Goal: Information Seeking & Learning: Learn about a topic

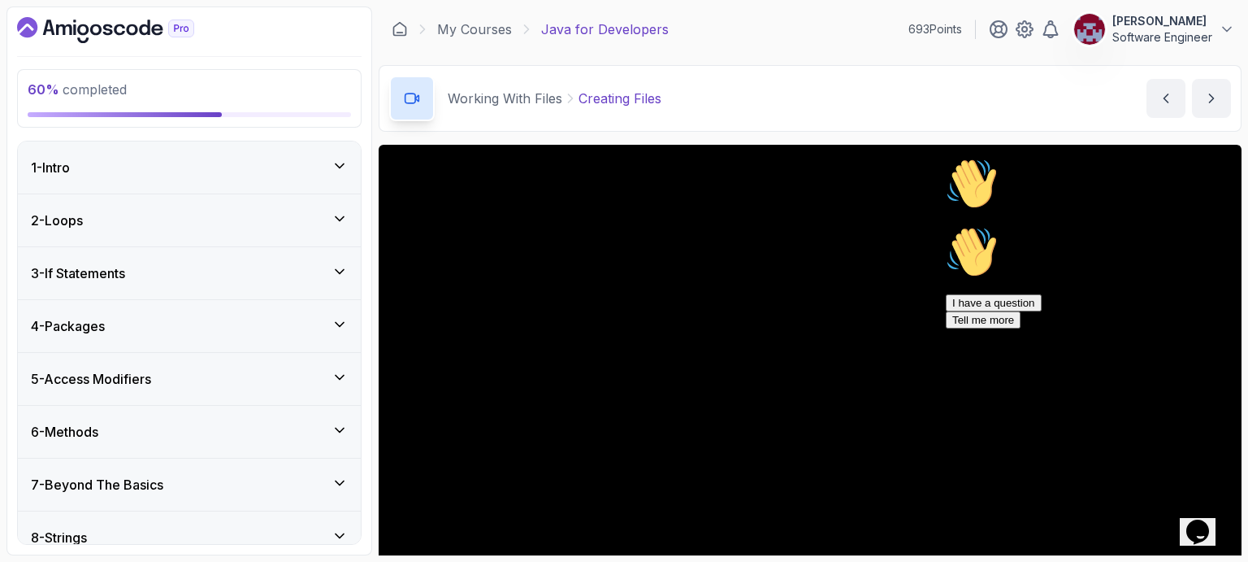
scroll to position [596, 0]
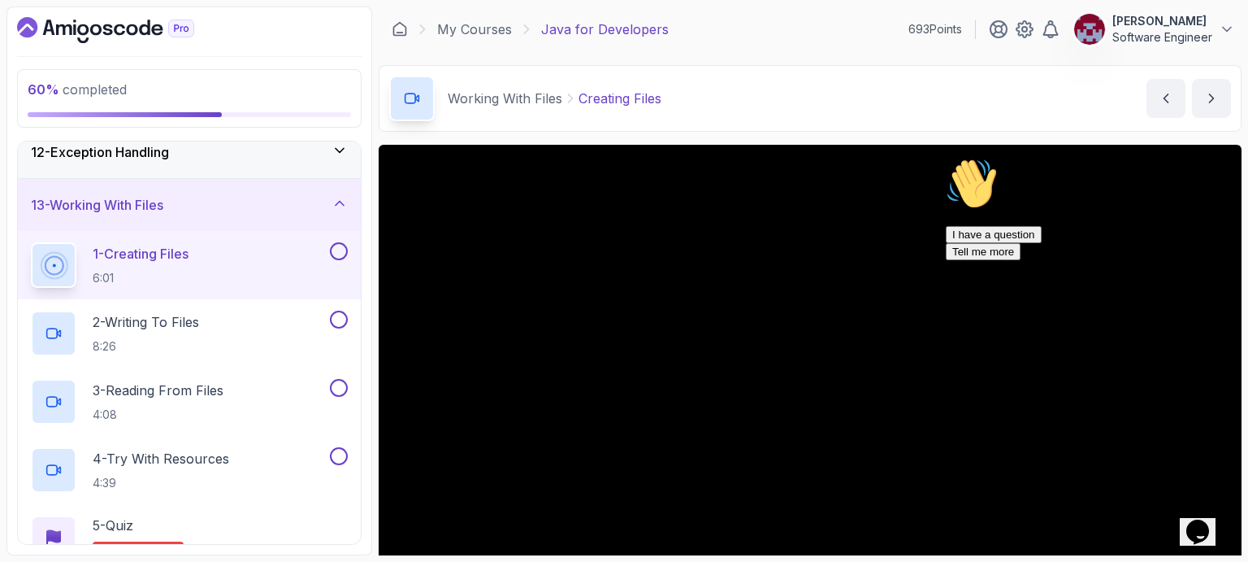
click at [946, 158] on icon "Chat attention grabber" at bounding box center [946, 158] width 0 height 0
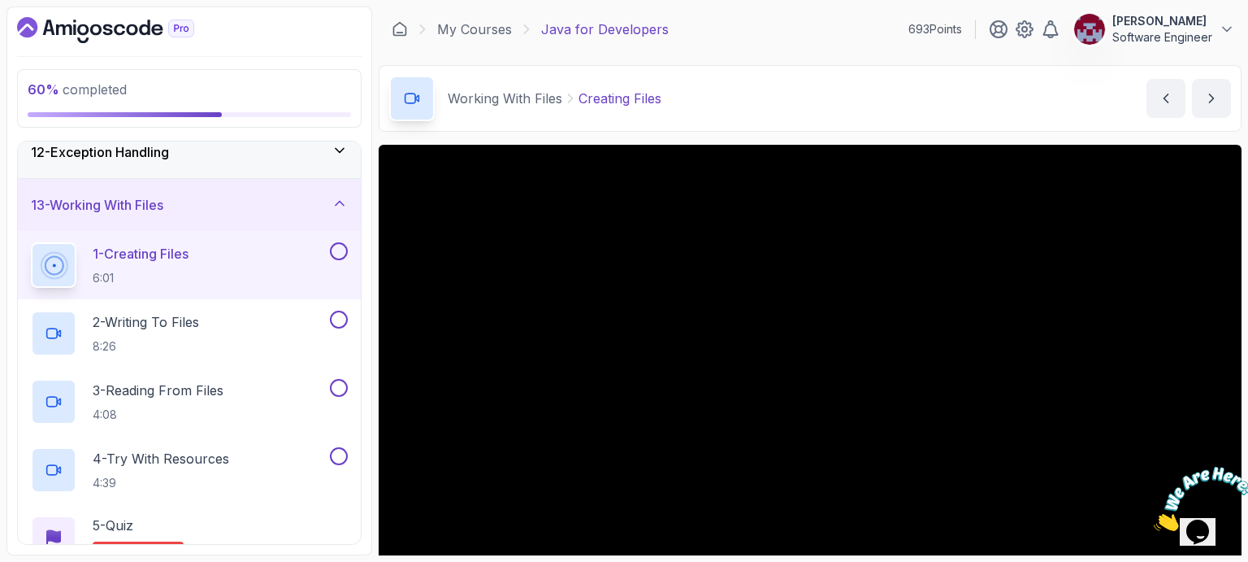
click at [860, 74] on div "Working With Files Creating Files Creating Files by [PERSON_NAME]" at bounding box center [810, 98] width 863 height 67
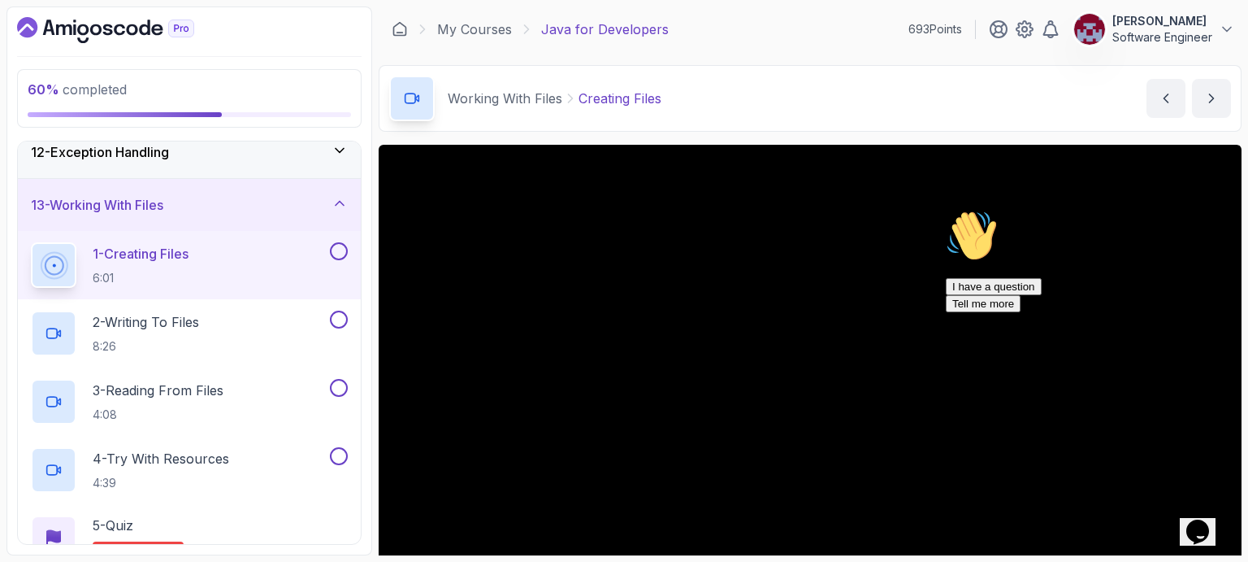
click at [146, 27] on icon "Dashboard" at bounding box center [105, 30] width 177 height 26
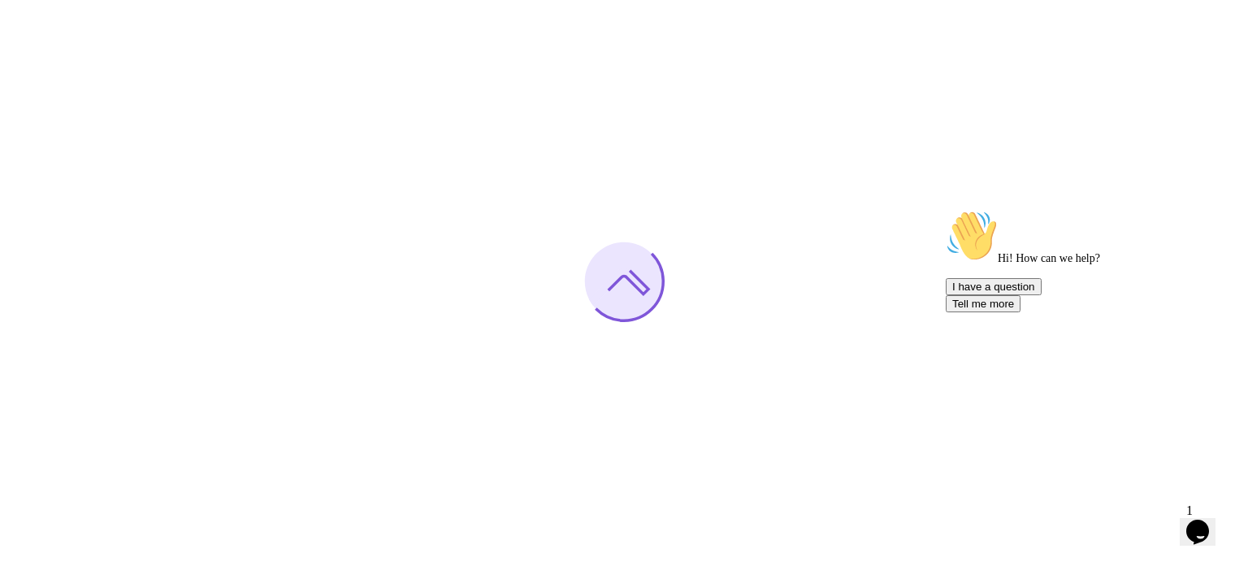
click at [946, 210] on icon "Chat attention grabber" at bounding box center [946, 210] width 0 height 0
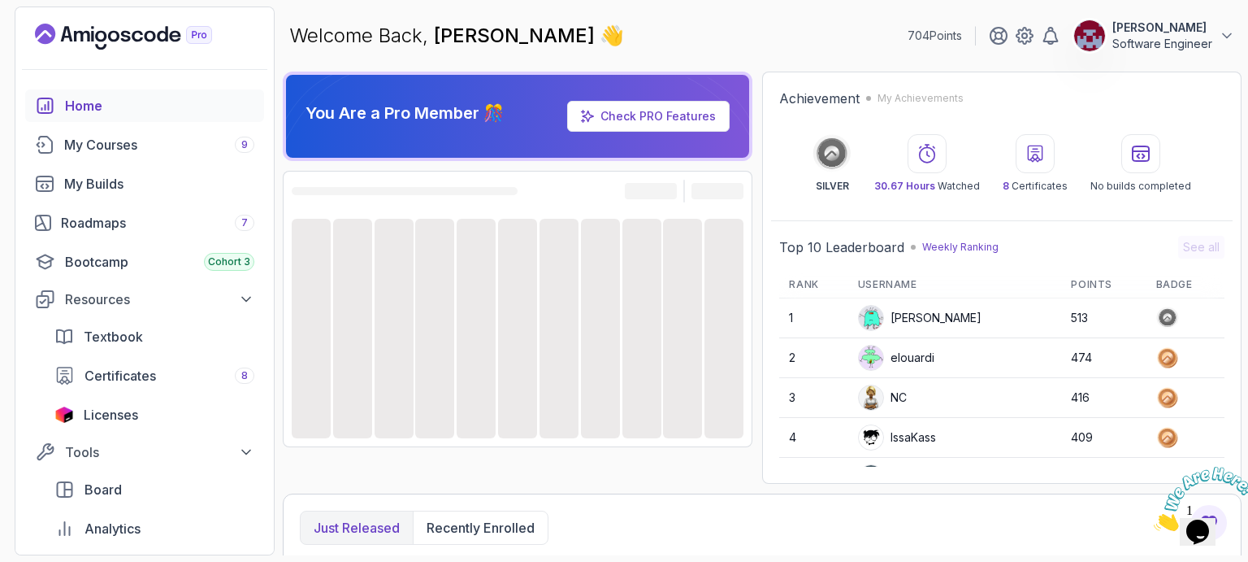
click at [1154, 519] on icon "Close" at bounding box center [1154, 526] width 0 height 14
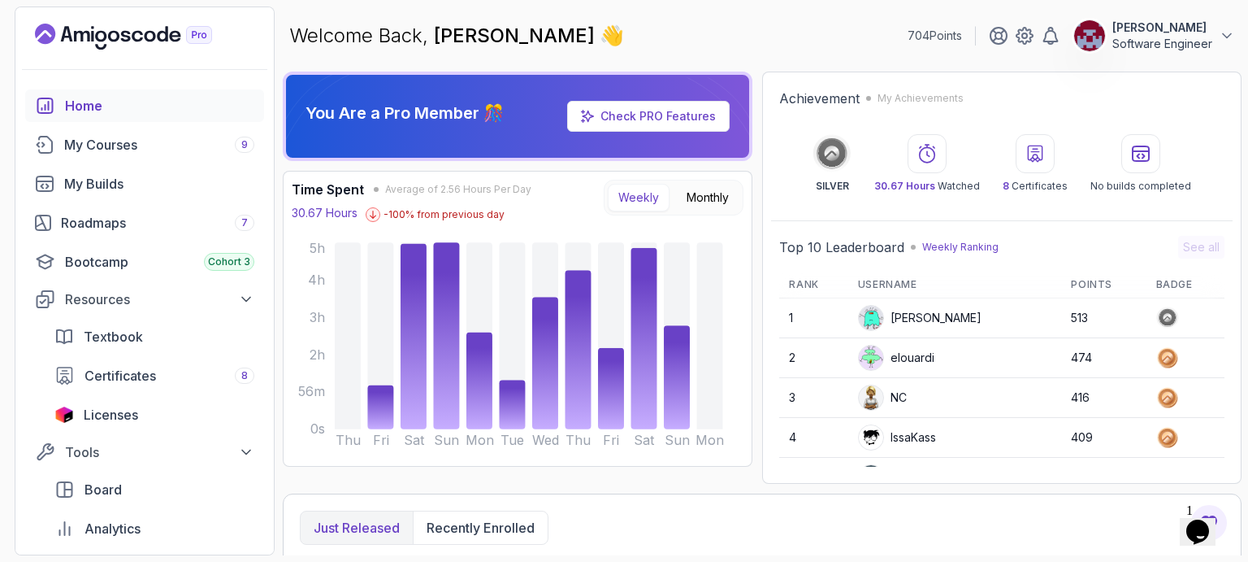
click at [916, 353] on div "elouardi" at bounding box center [896, 358] width 76 height 26
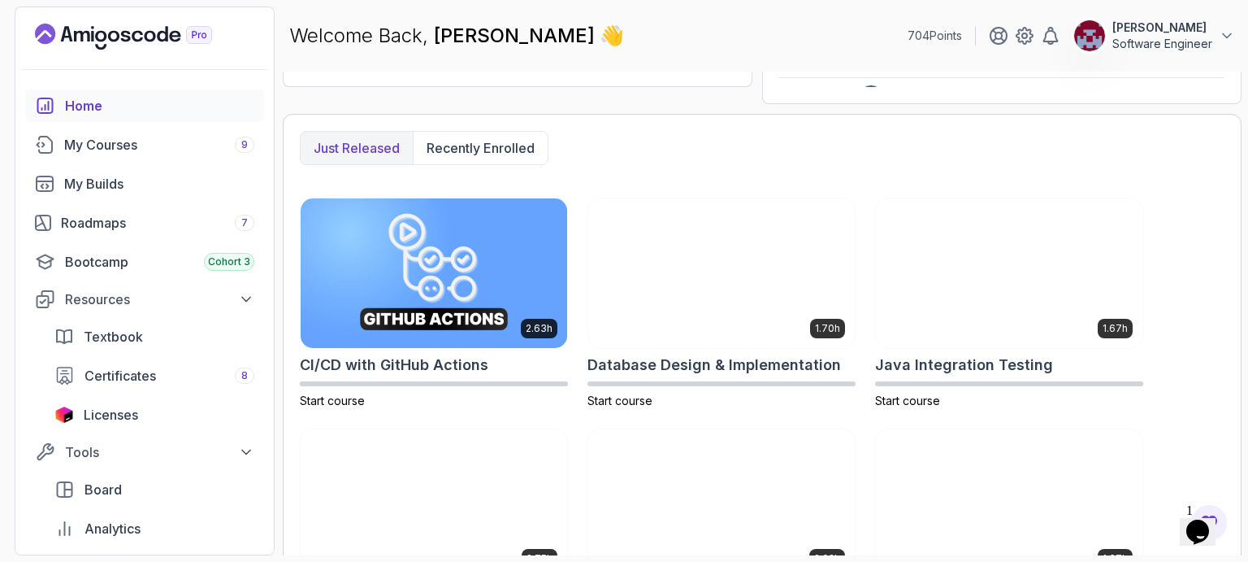
scroll to position [406, 0]
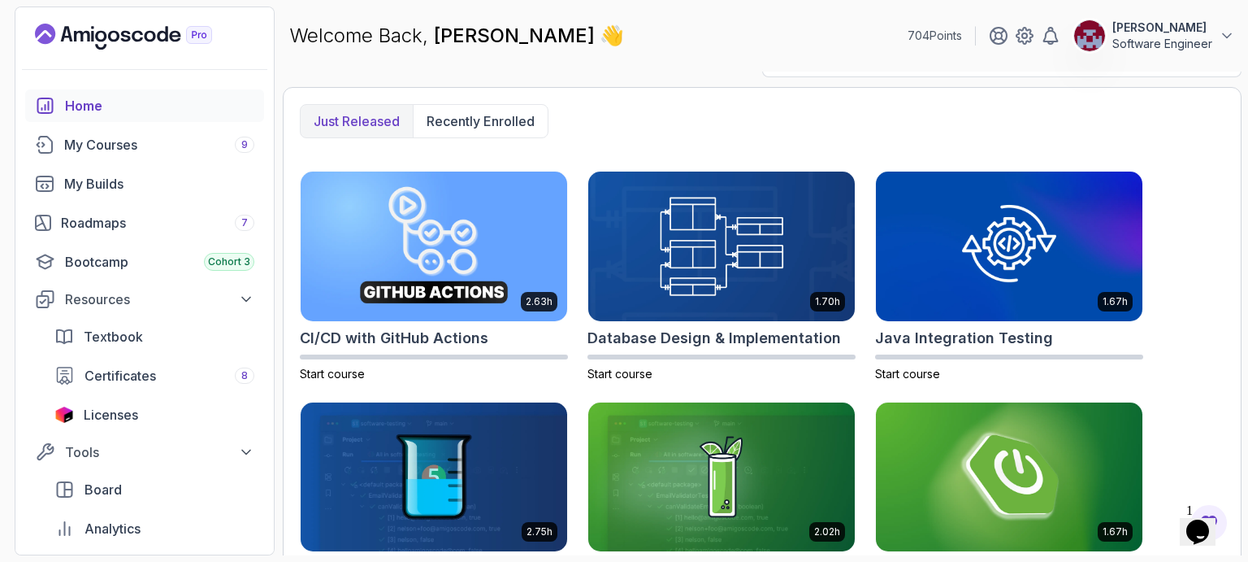
click at [367, 113] on p "Just released" at bounding box center [357, 121] width 86 height 20
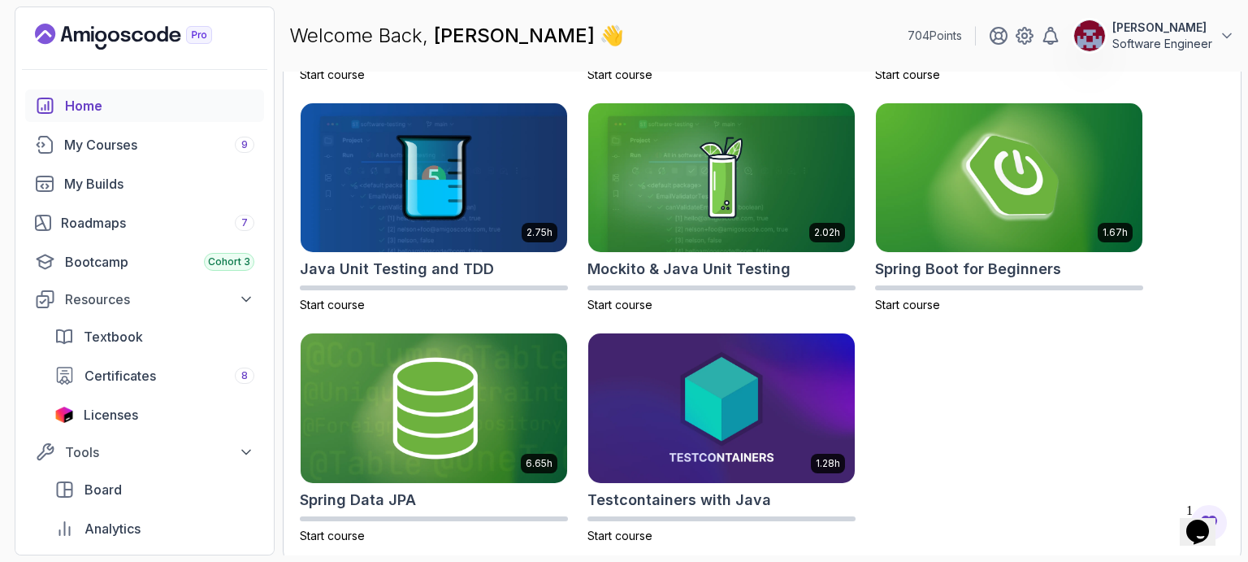
scroll to position [709, 0]
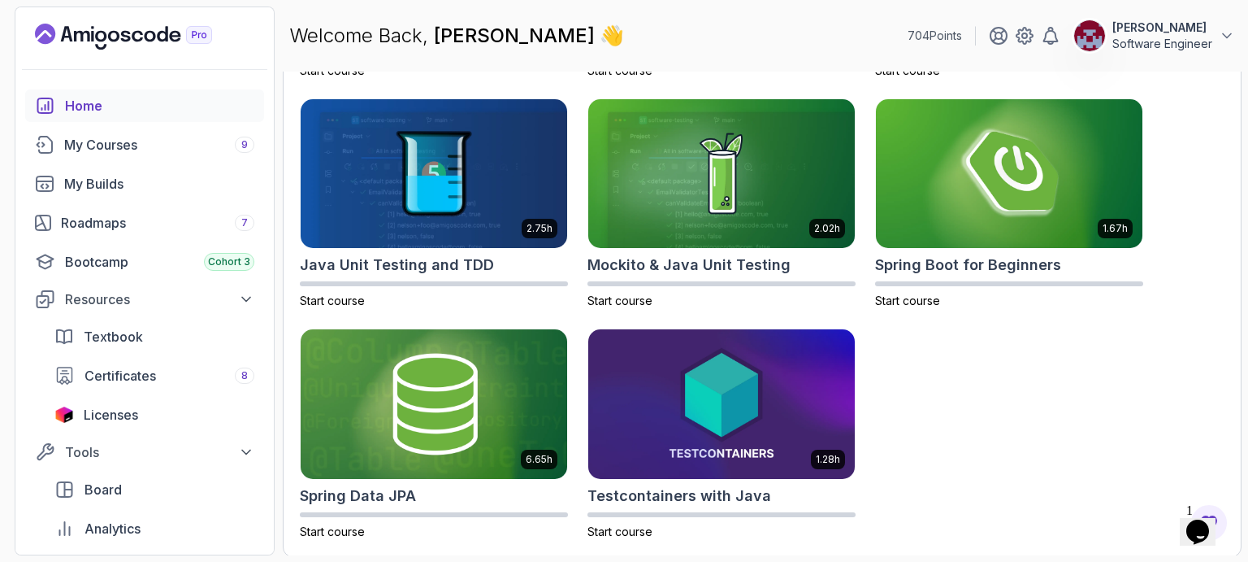
click at [1065, 375] on div "2.63h CI/CD with GitHub Actions Start course 1.70h Database Design & Implementa…" at bounding box center [762, 204] width 925 height 672
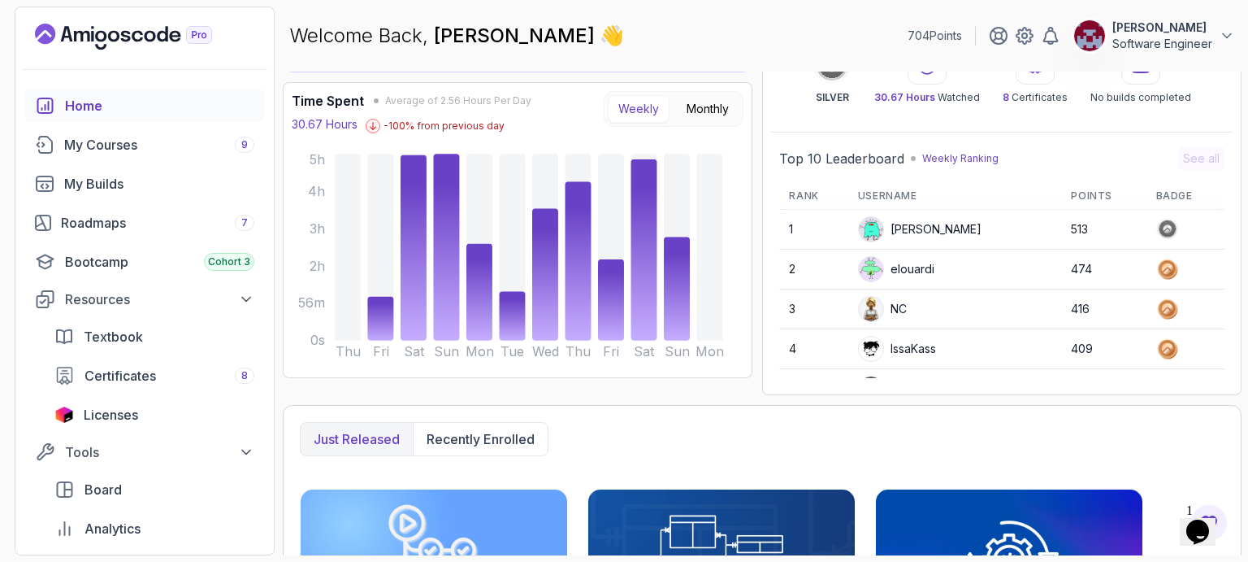
scroll to position [0, 0]
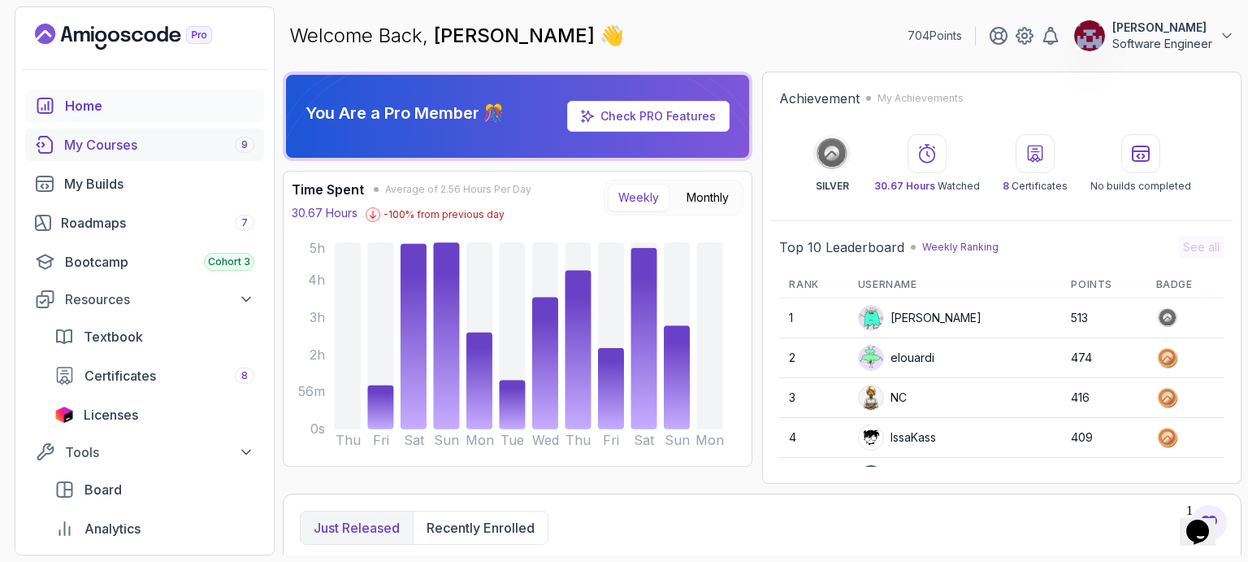
click at [107, 142] on div "My Courses 9" at bounding box center [159, 145] width 190 height 20
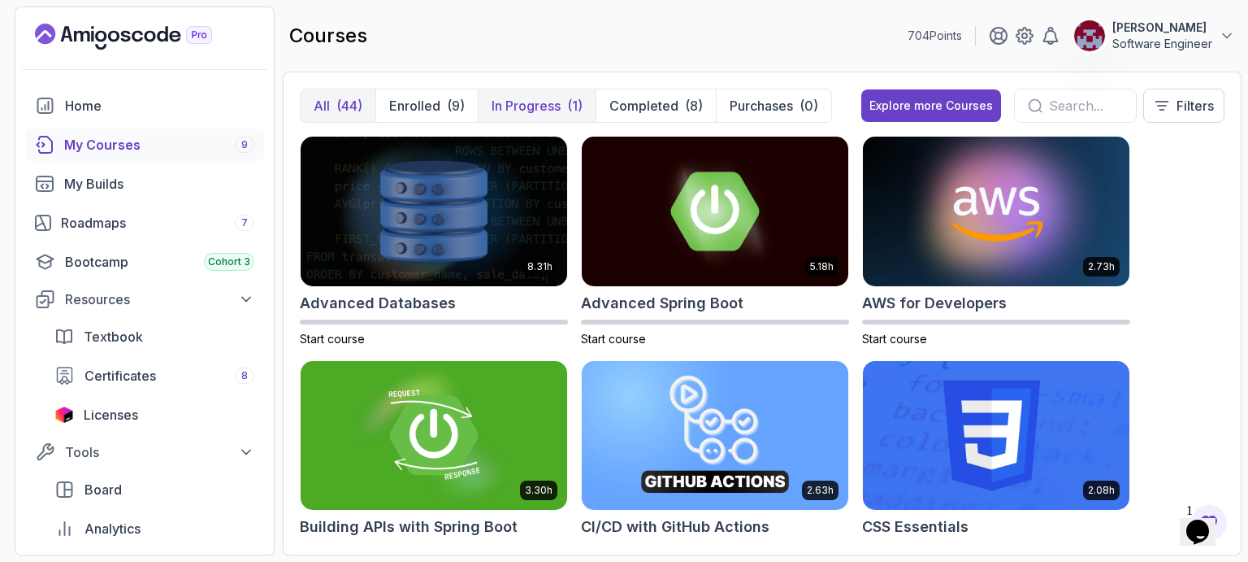
click at [524, 99] on p "In Progress" at bounding box center [526, 106] width 69 height 20
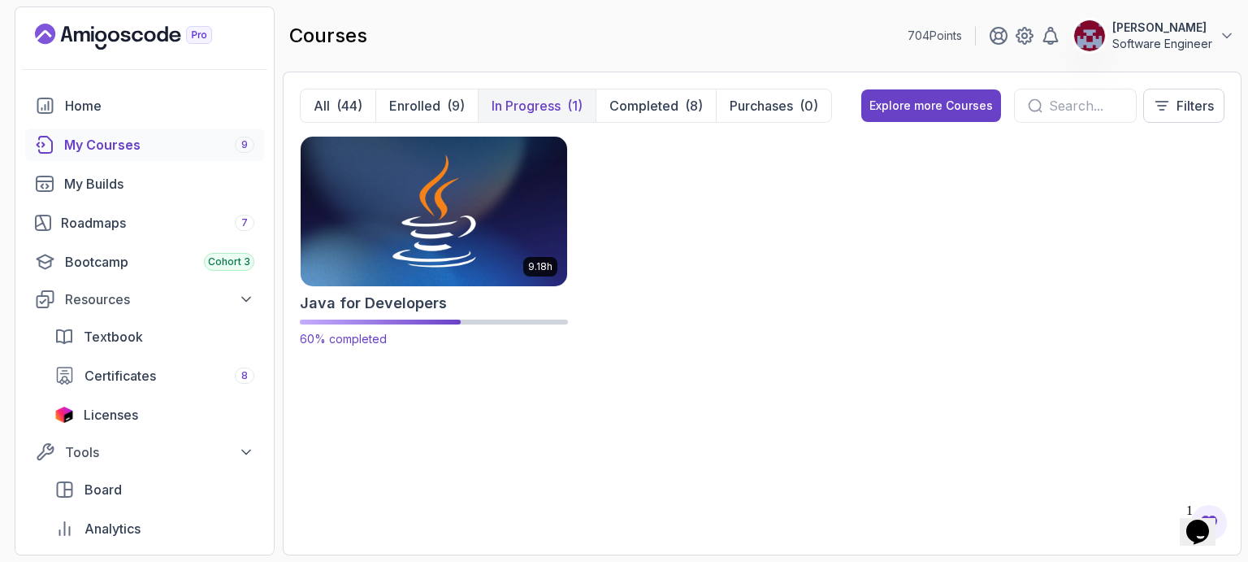
click at [457, 227] on img at bounding box center [434, 210] width 280 height 157
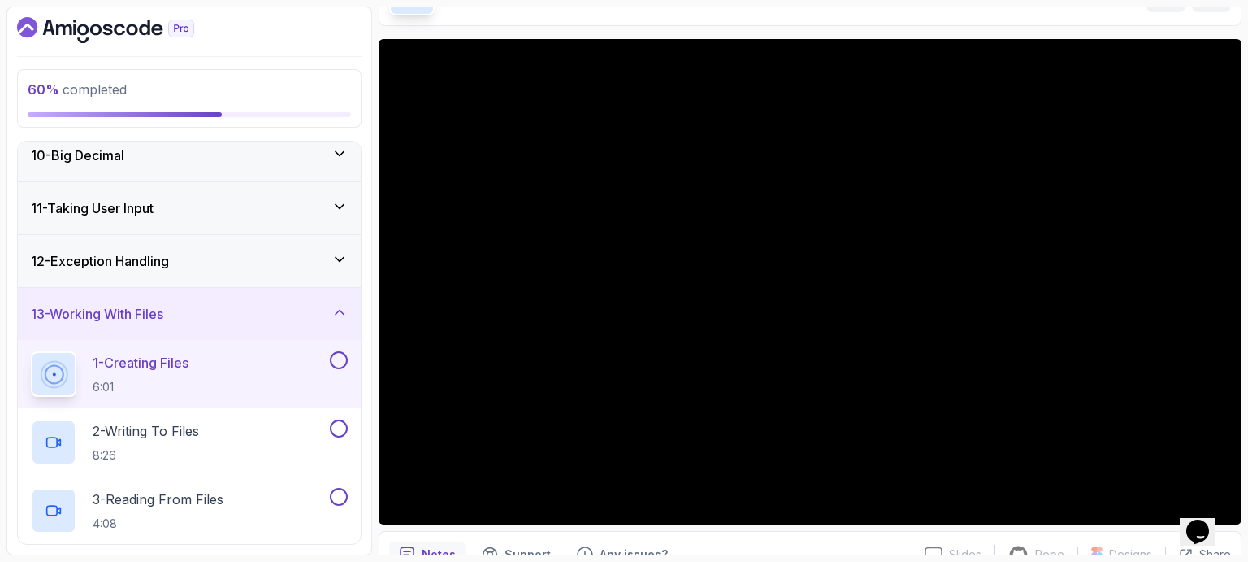
scroll to position [569, 0]
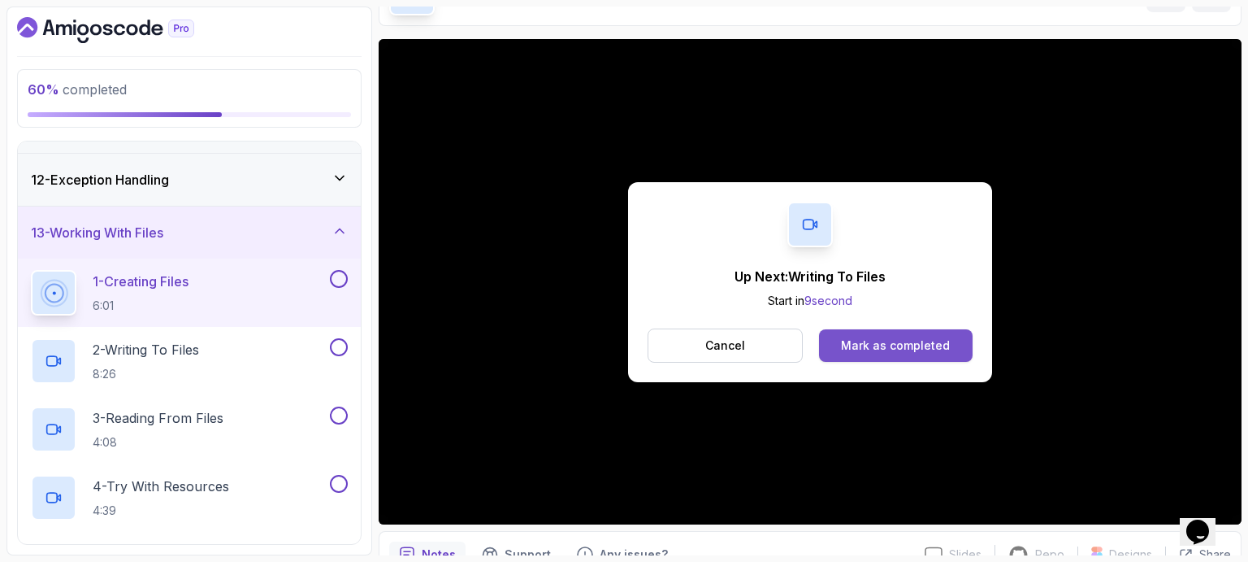
click at [934, 339] on div "Mark as completed" at bounding box center [895, 345] width 109 height 16
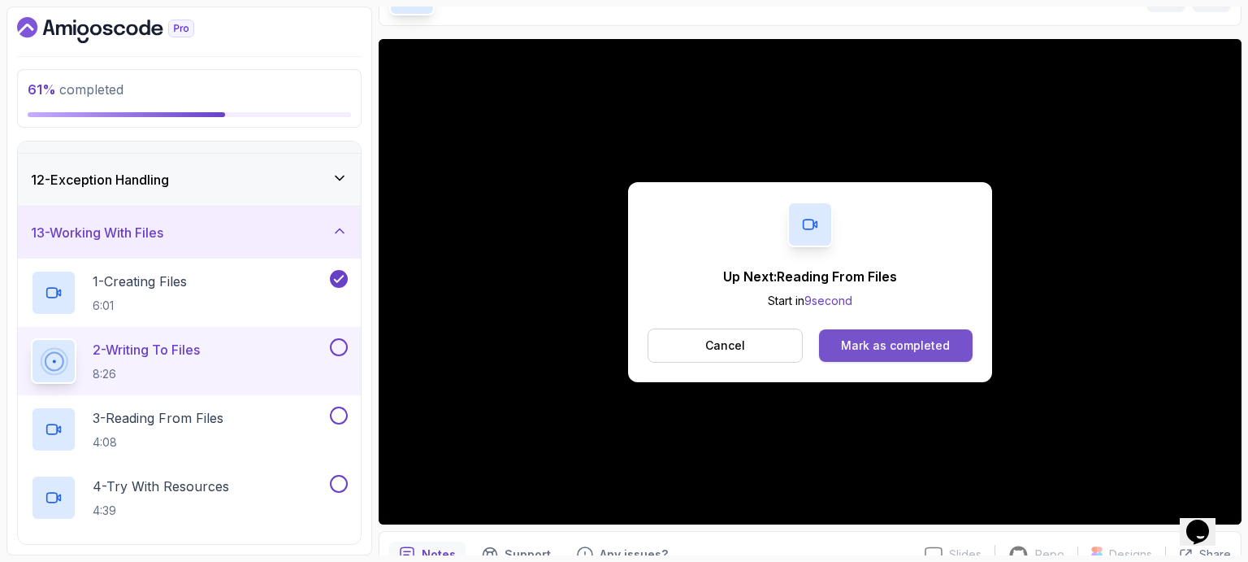
click at [935, 335] on button "Mark as completed" at bounding box center [896, 345] width 154 height 33
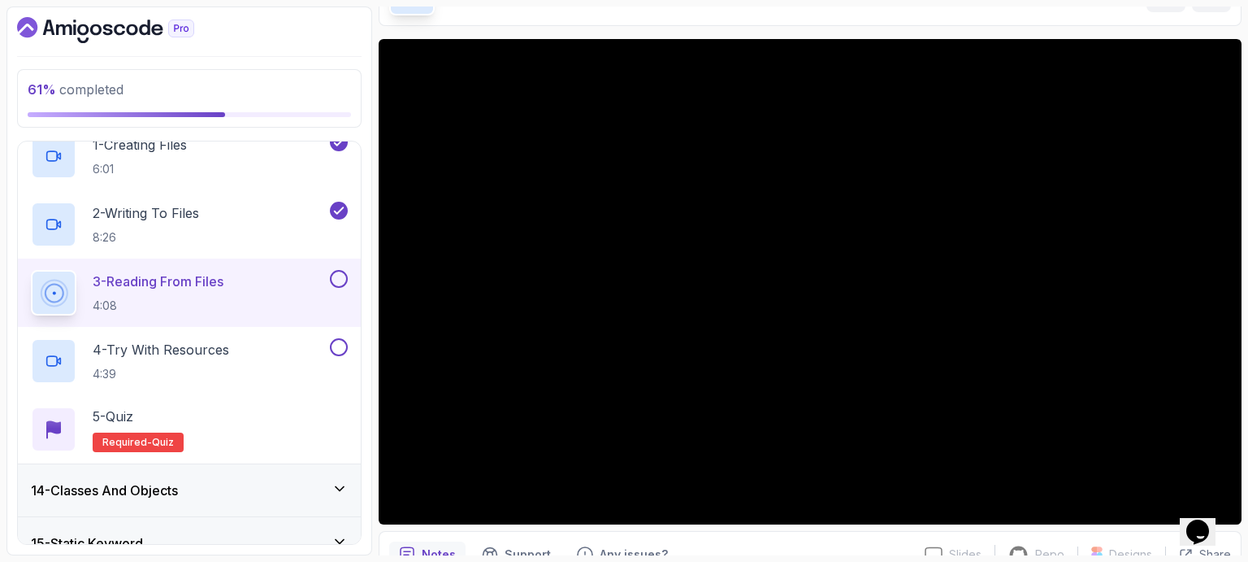
scroll to position [731, 0]
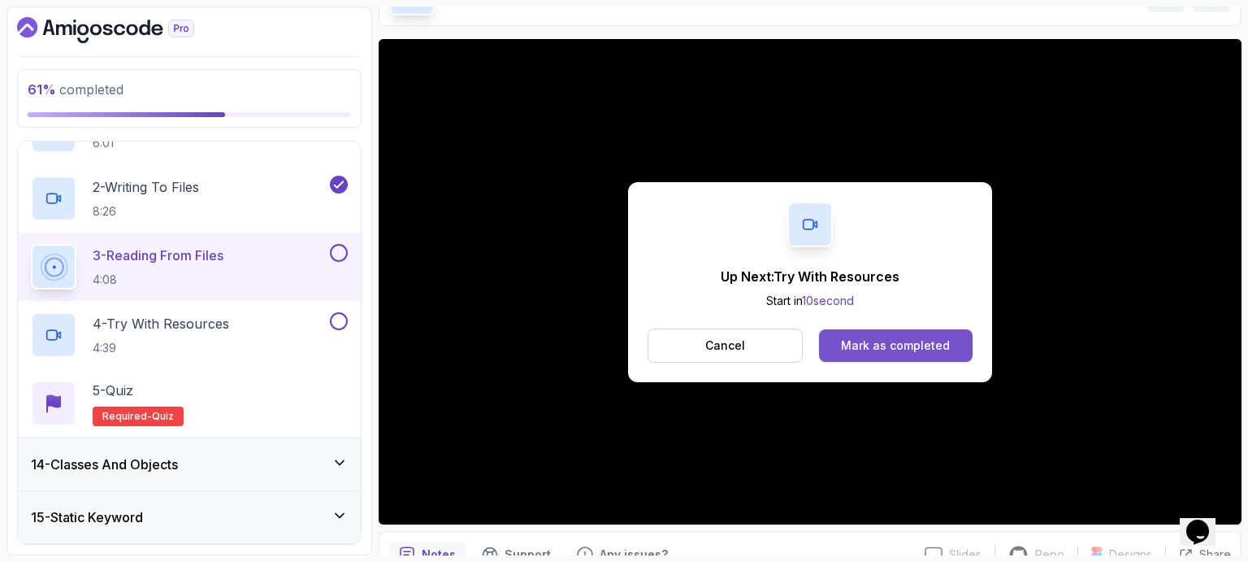
click at [883, 346] on div "Mark as completed" at bounding box center [895, 345] width 109 height 16
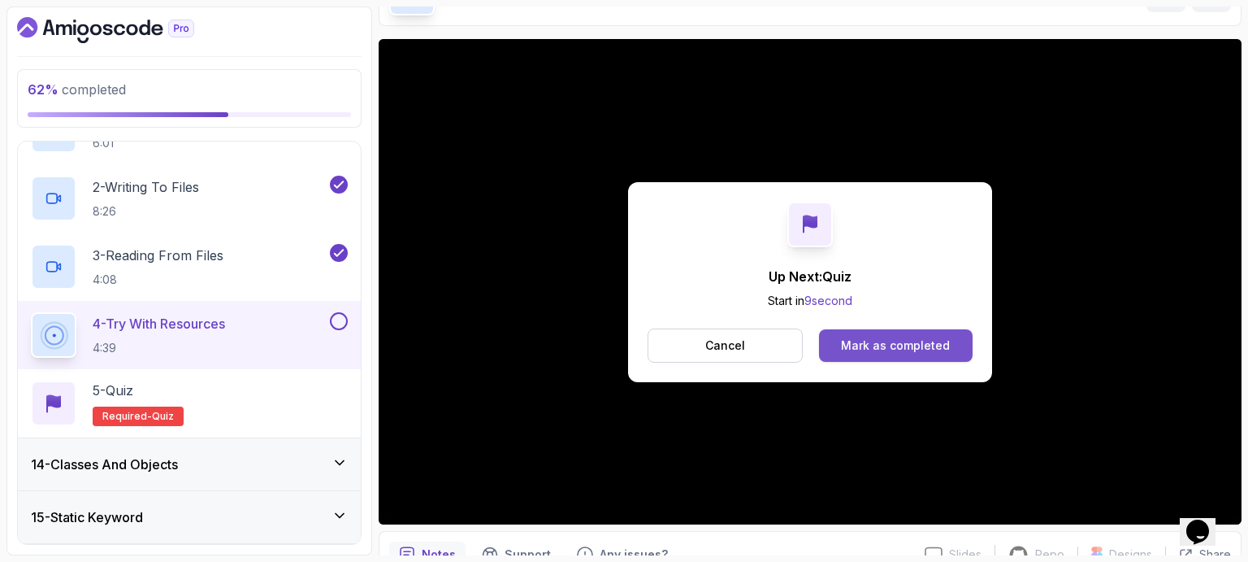
click at [909, 338] on div "Mark as completed" at bounding box center [895, 345] width 109 height 16
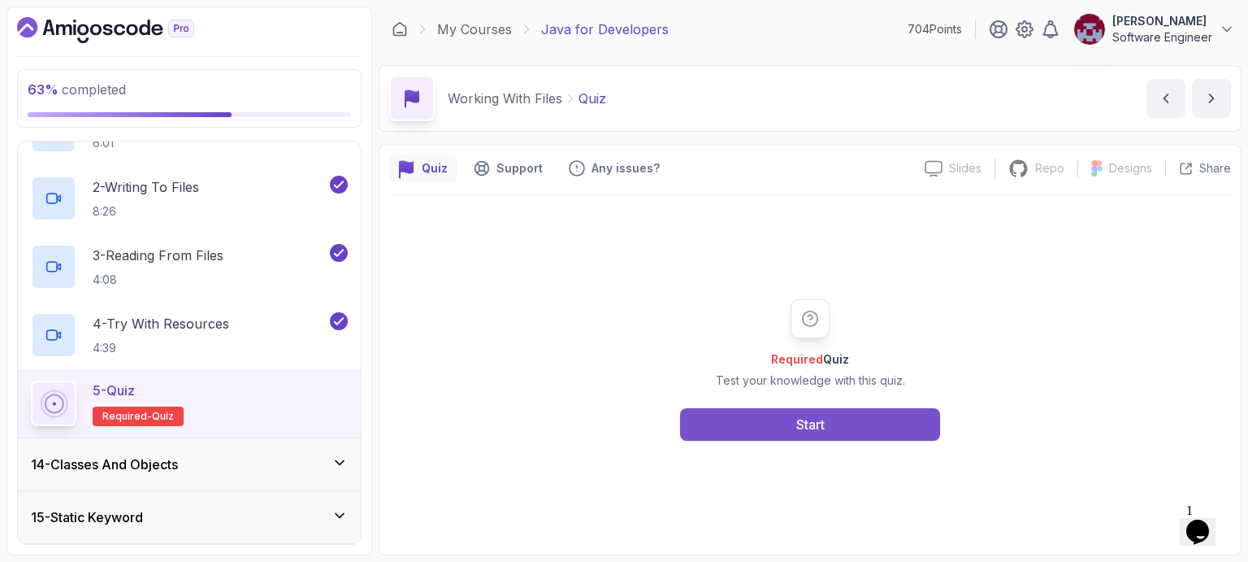
click at [855, 432] on button "Start" at bounding box center [810, 424] width 260 height 33
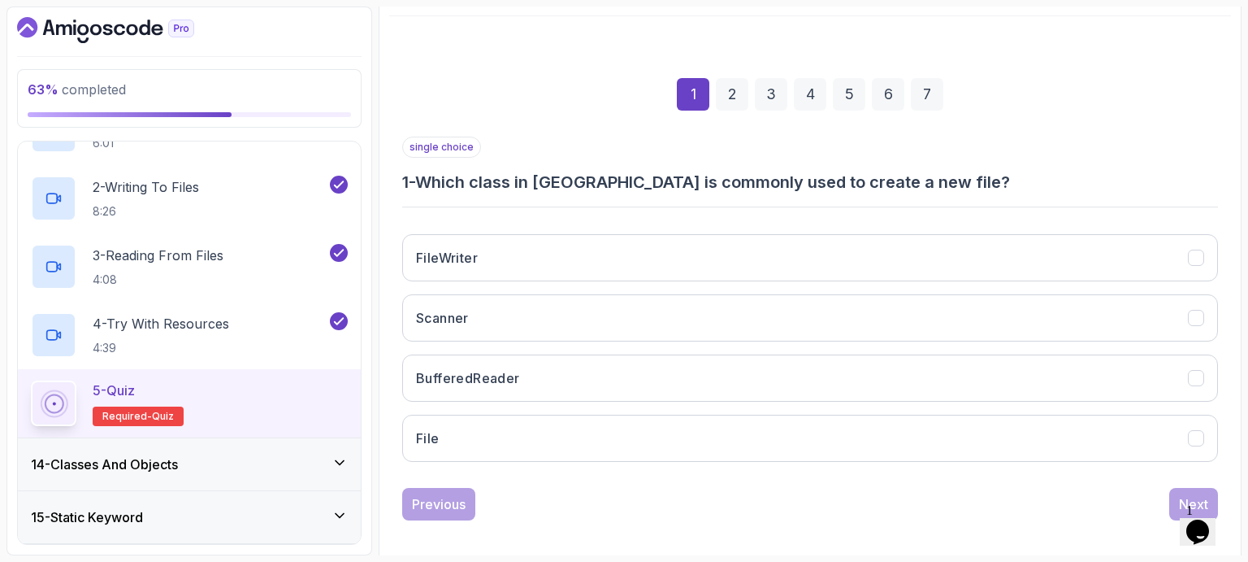
scroll to position [188, 0]
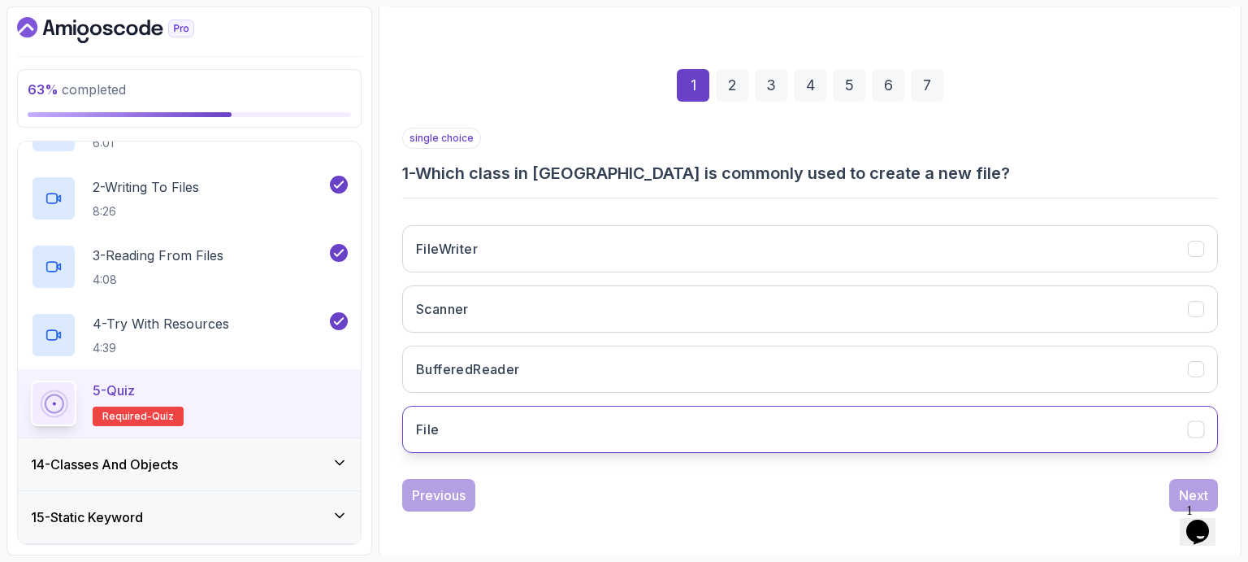
click at [475, 419] on button "File" at bounding box center [810, 428] width 816 height 47
click at [1181, 486] on div "Next" at bounding box center [1193, 495] width 29 height 20
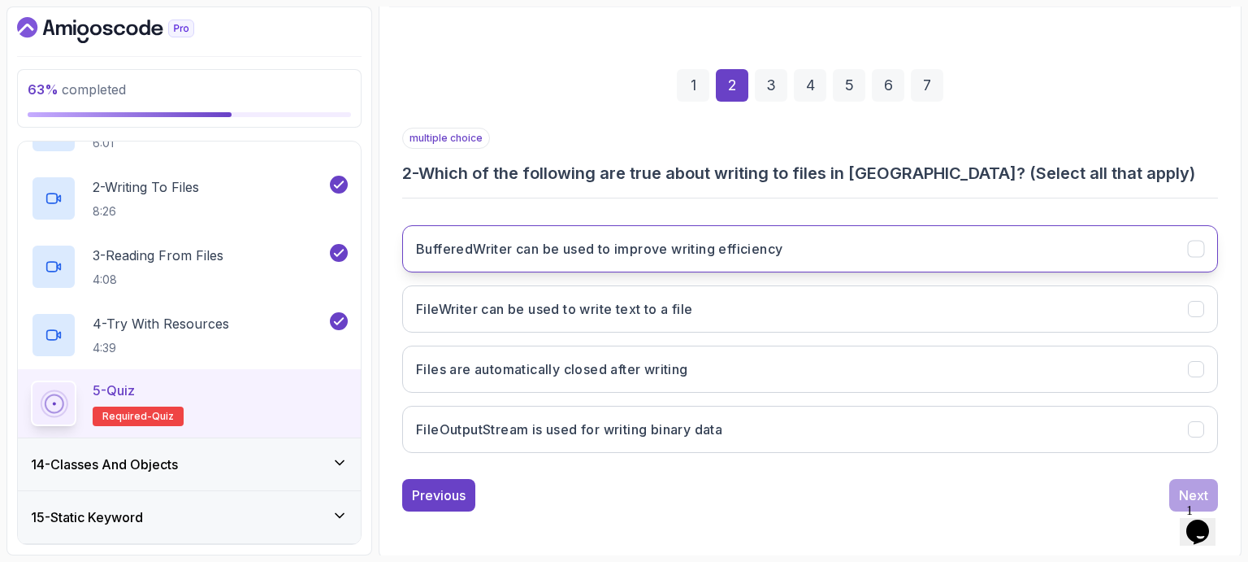
click at [754, 256] on h3 "BufferedWriter can be used to improve writing efficiency" at bounding box center [599, 249] width 366 height 20
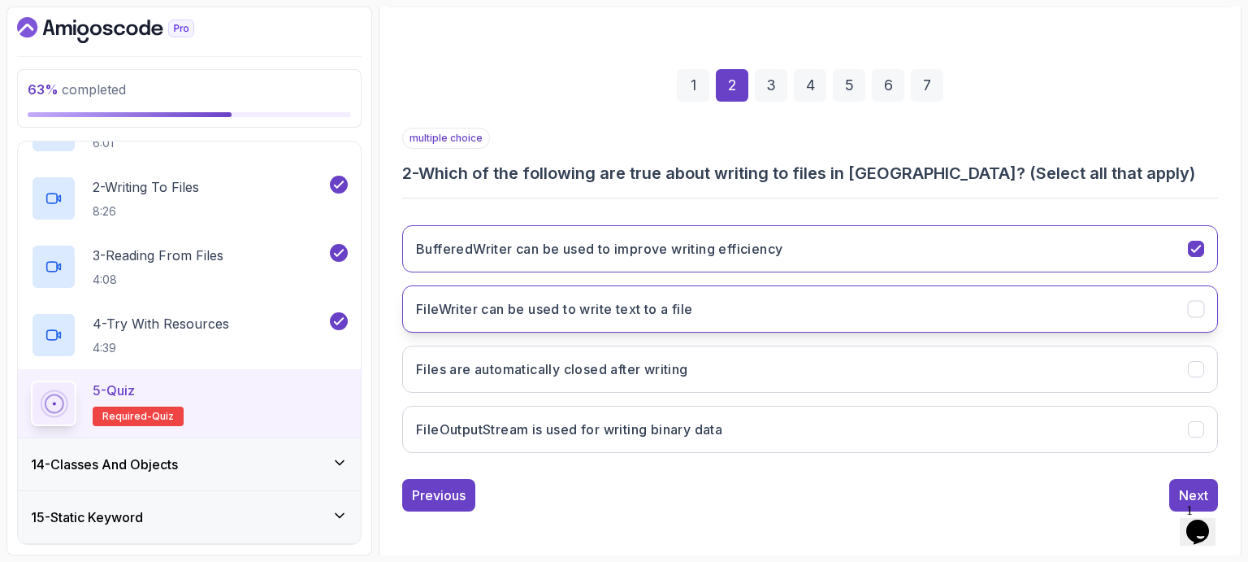
click at [653, 314] on h3 "FileWriter can be used to write text to a file" at bounding box center [554, 309] width 276 height 20
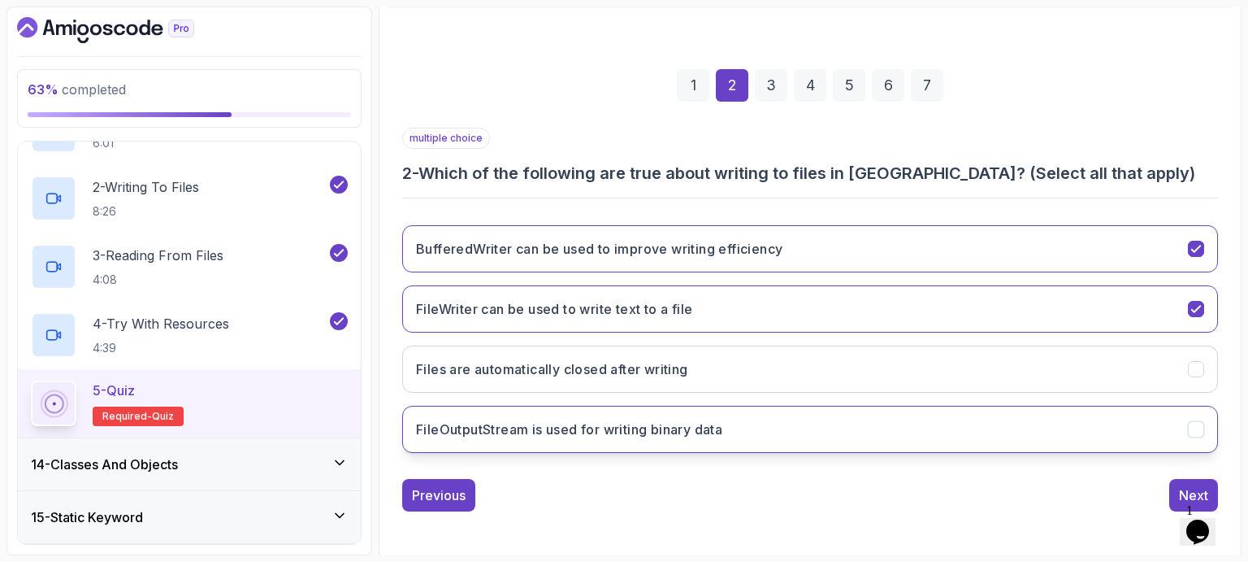
click at [527, 422] on h3 "FileOutputStream is used for writing binary data" at bounding box center [569, 429] width 306 height 20
click at [1180, 494] on div "Next" at bounding box center [1193, 495] width 29 height 20
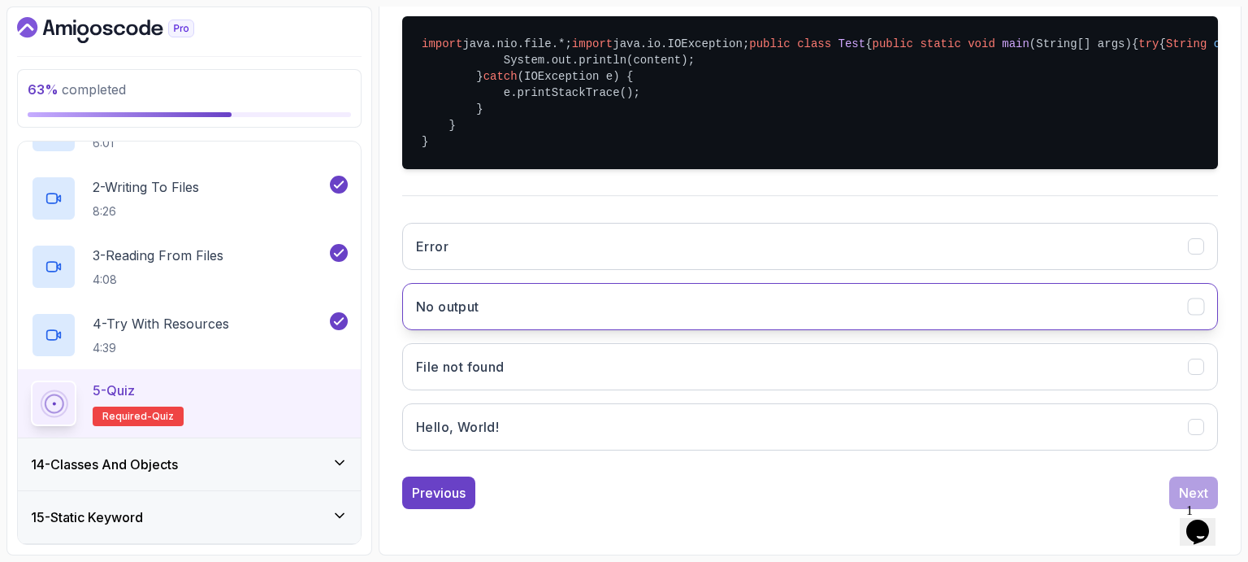
scroll to position [432, 0]
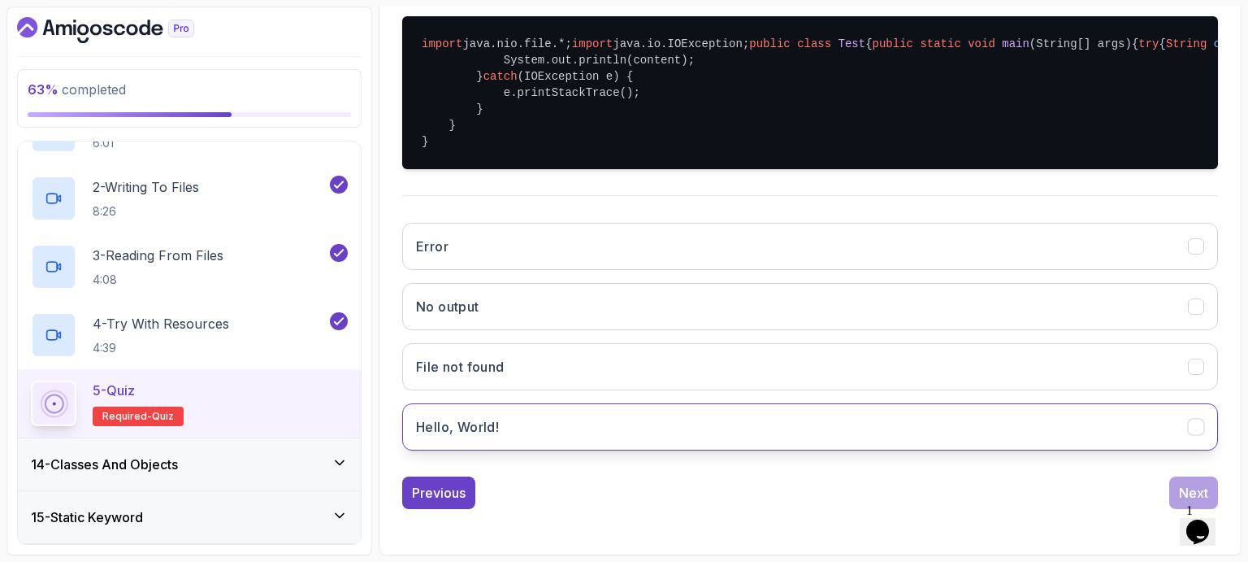
click at [571, 450] on button "Hello, World!" at bounding box center [810, 426] width 816 height 47
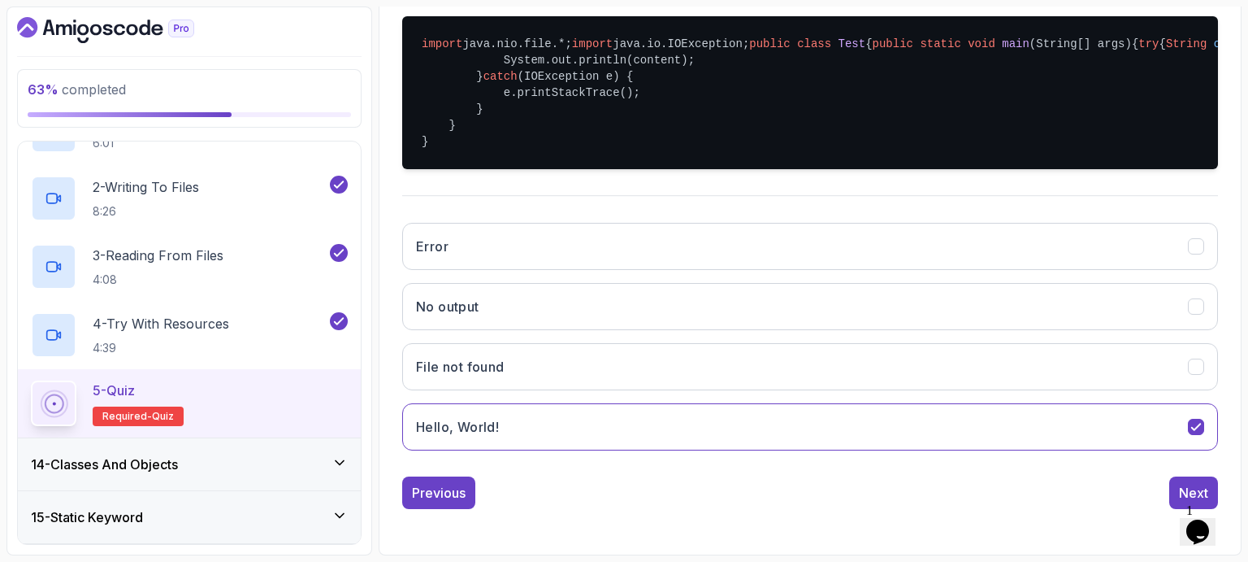
scroll to position [461, 0]
click at [1188, 482] on button "Next" at bounding box center [1193, 492] width 49 height 33
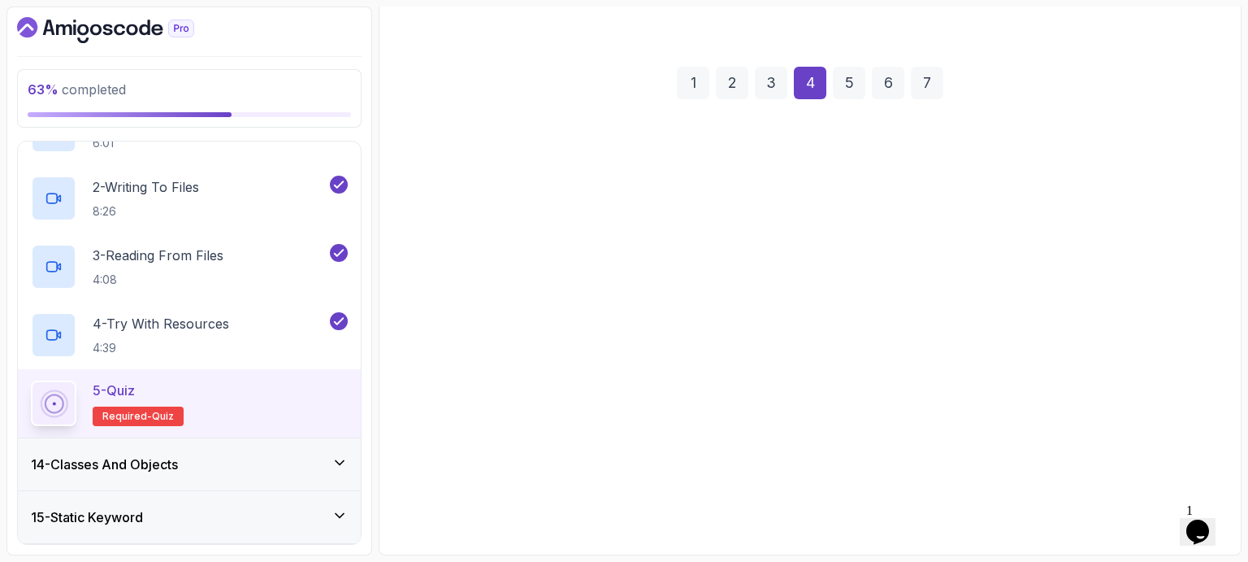
scroll to position [188, 0]
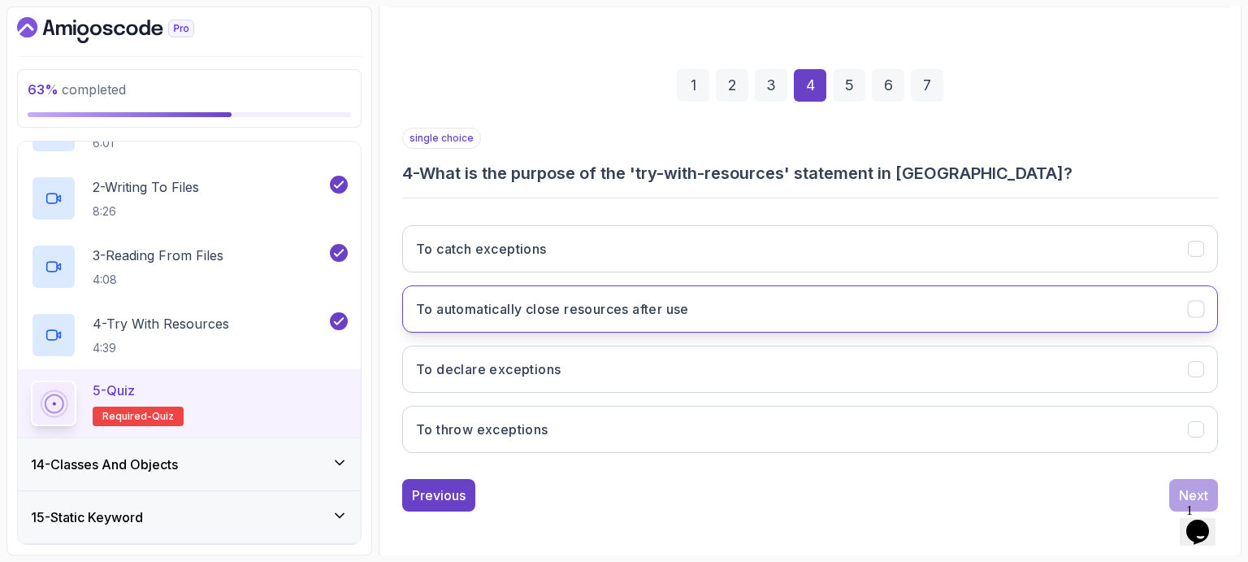
click at [608, 316] on h3 "To automatically close resources after use" at bounding box center [552, 309] width 273 height 20
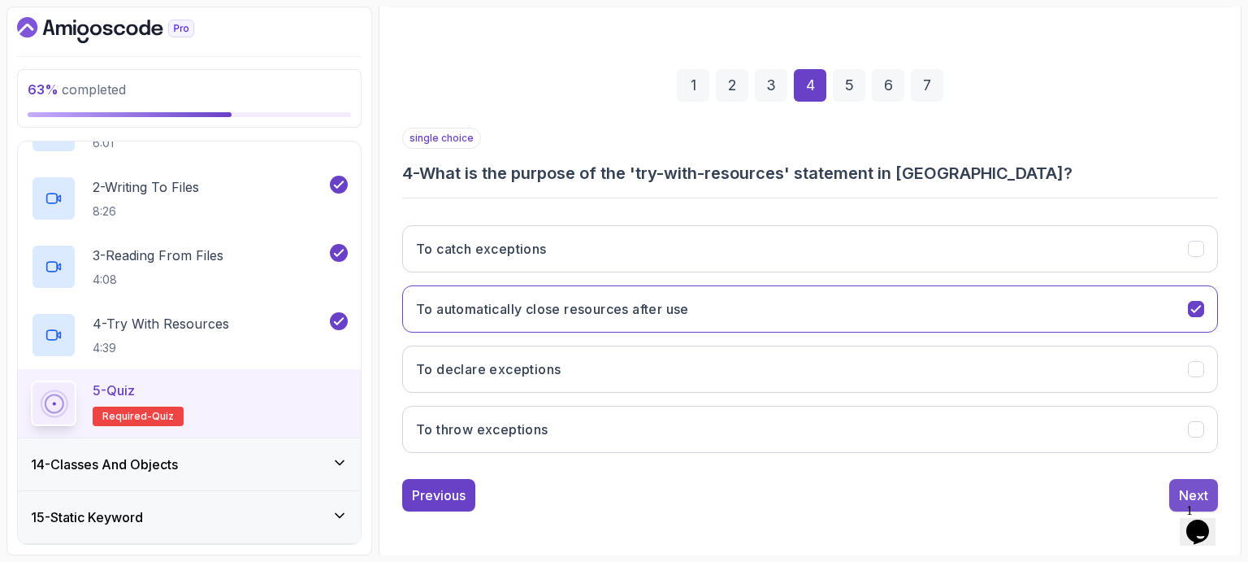
click at [1184, 485] on div "Next" at bounding box center [1193, 495] width 29 height 20
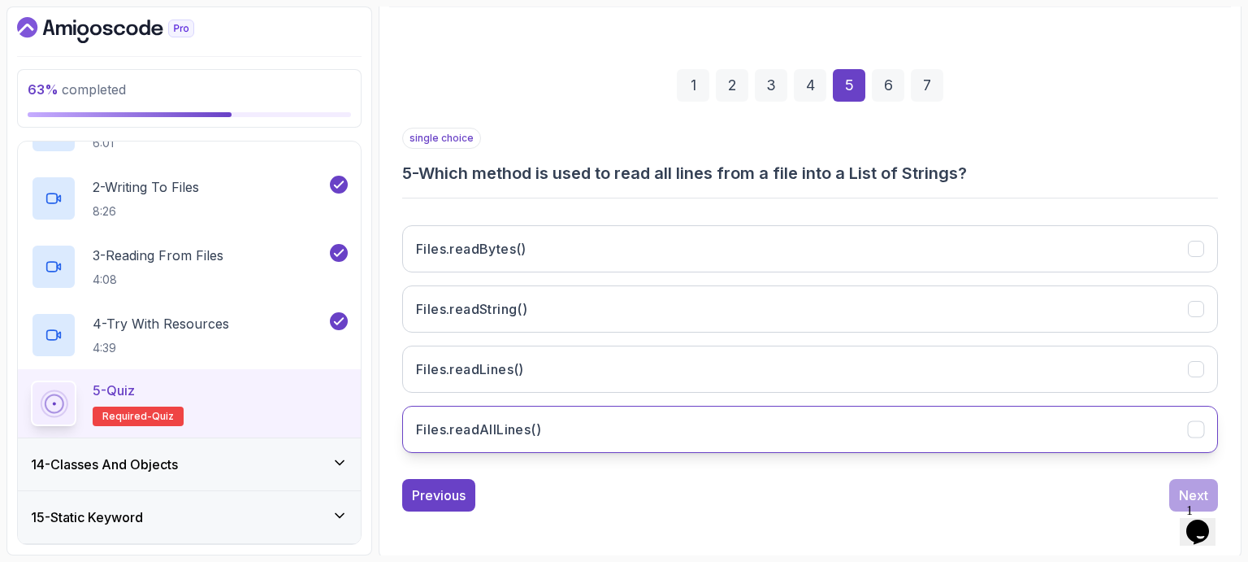
click at [569, 422] on button "Files.readAllLines()" at bounding box center [810, 428] width 816 height 47
click at [1191, 485] on div "Next" at bounding box center [1193, 495] width 29 height 20
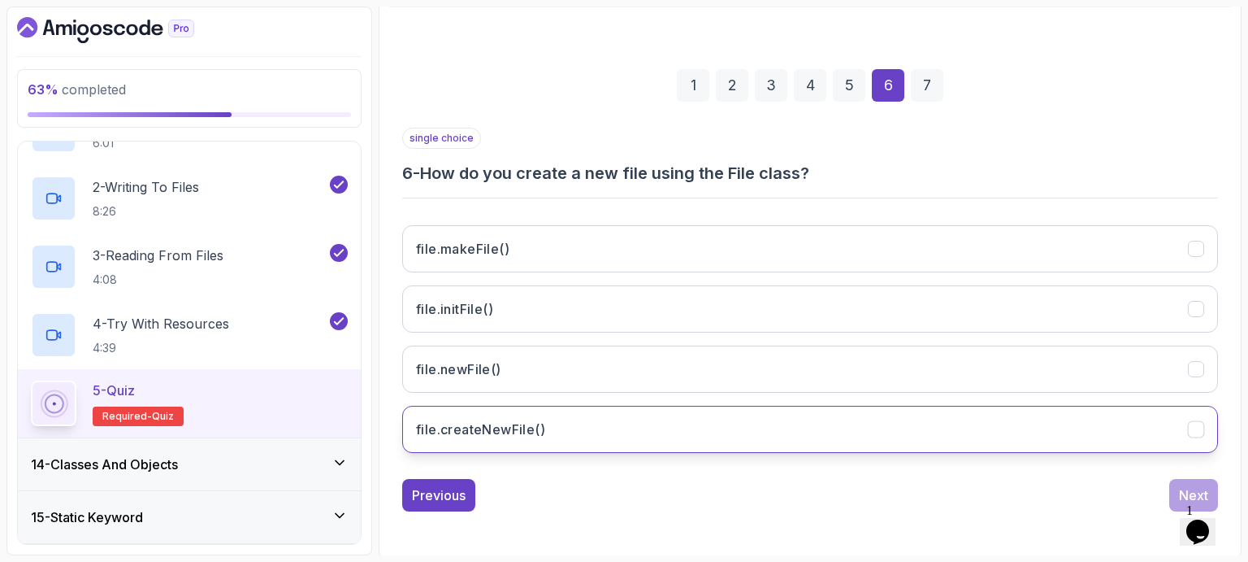
click at [492, 416] on button "file.createNewFile()" at bounding box center [810, 428] width 816 height 47
click at [1180, 490] on div "Next" at bounding box center [1193, 495] width 29 height 20
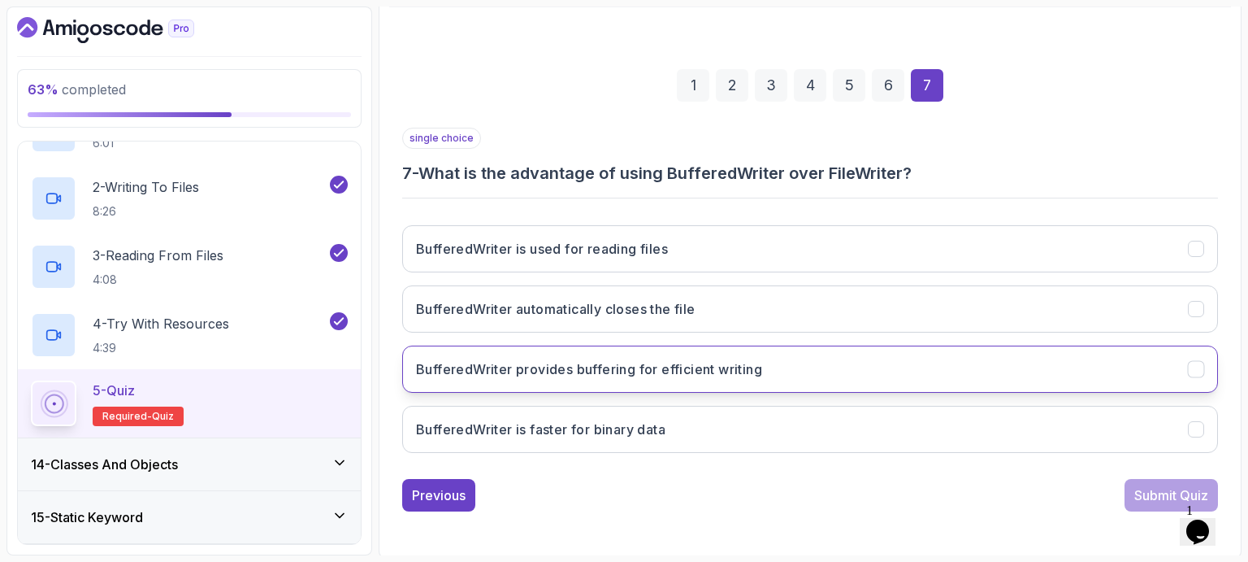
click at [573, 372] on h3 "BufferedWriter provides buffering for efficient writing" at bounding box center [589, 369] width 346 height 20
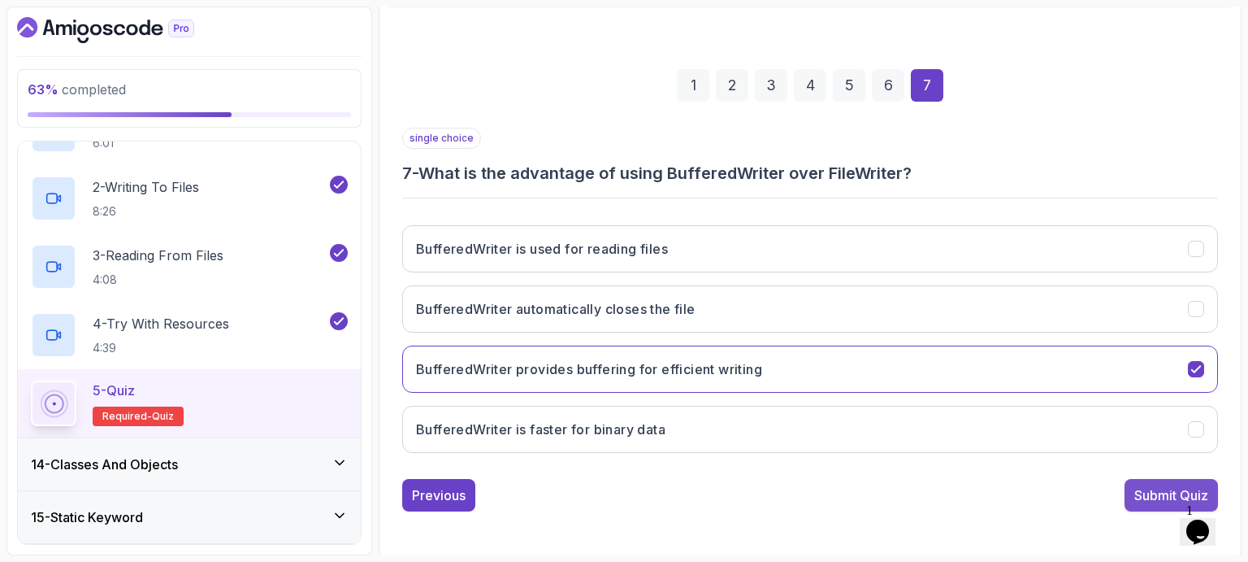
click at [1157, 492] on div "Submit Quiz" at bounding box center [1171, 495] width 74 height 20
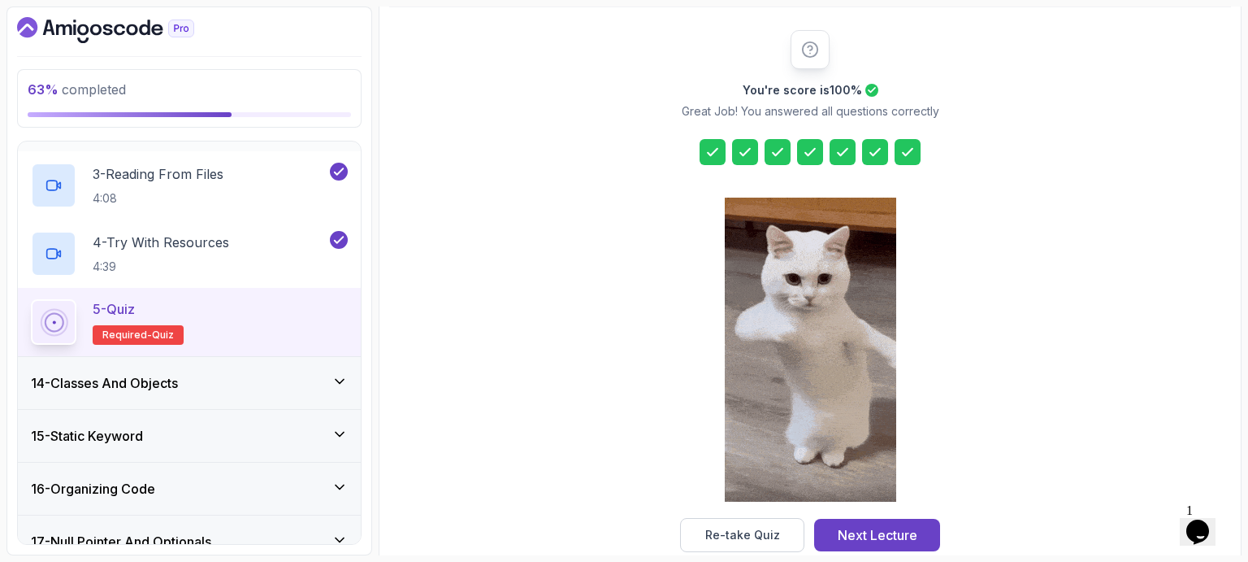
scroll to position [894, 0]
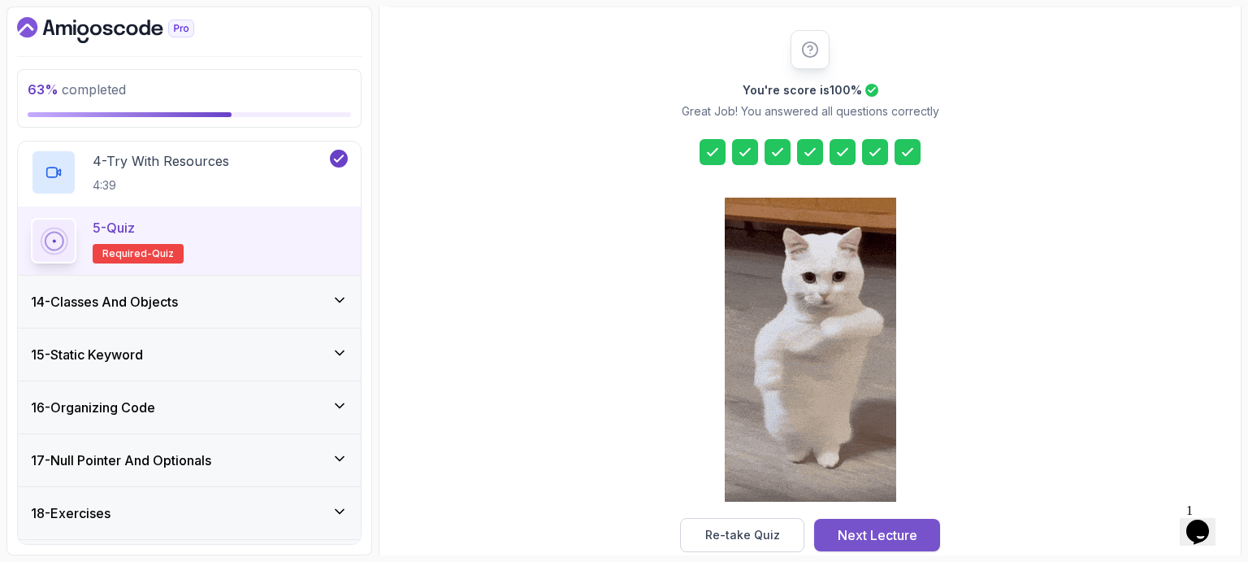
click at [868, 534] on div "Next Lecture" at bounding box center [878, 535] width 80 height 20
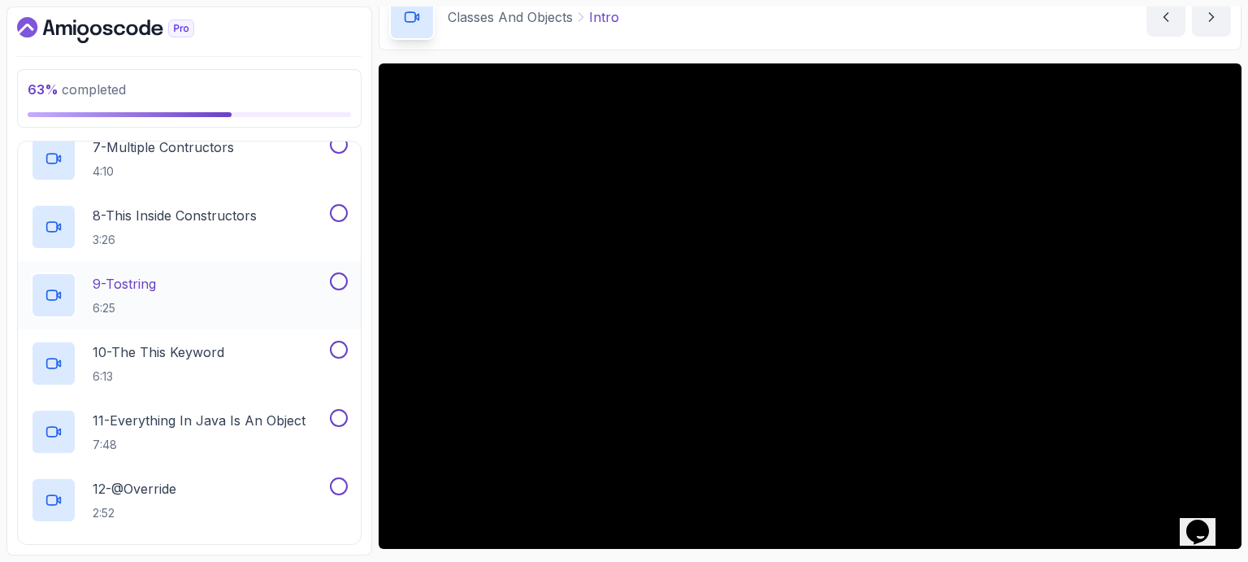
scroll to position [1247, 0]
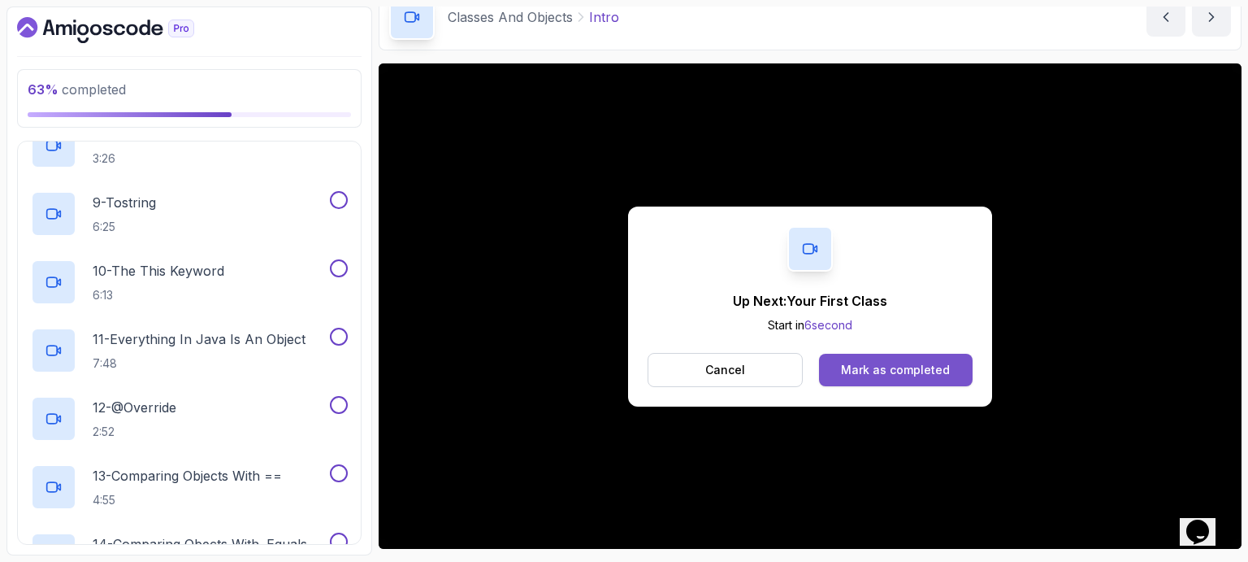
click at [877, 375] on div "Mark as completed" at bounding box center [895, 370] width 109 height 16
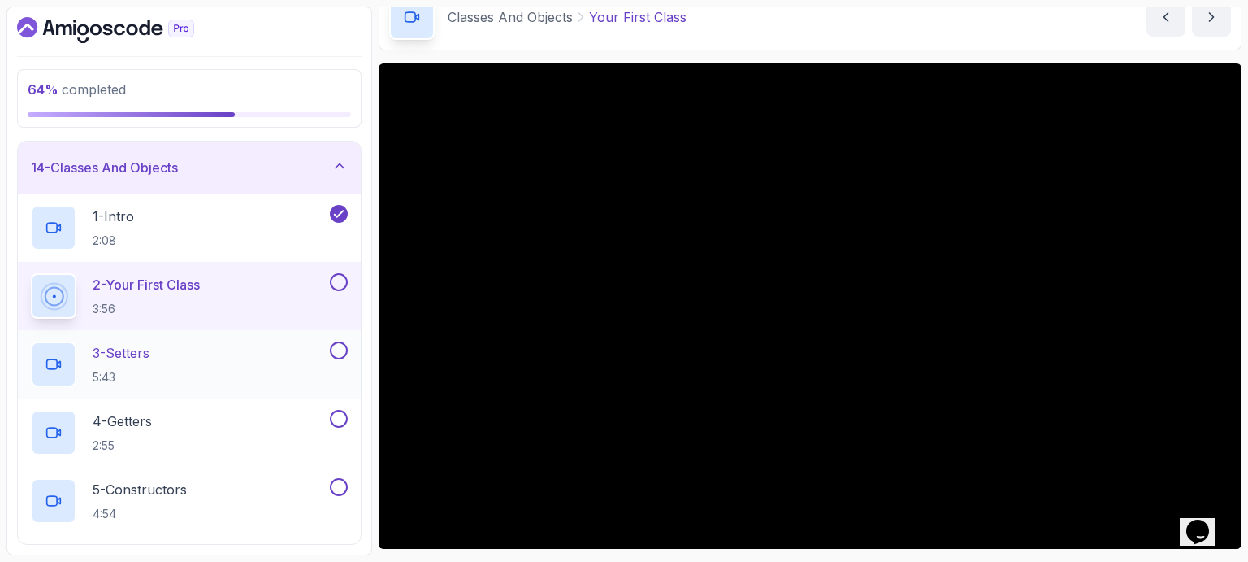
scroll to position [678, 0]
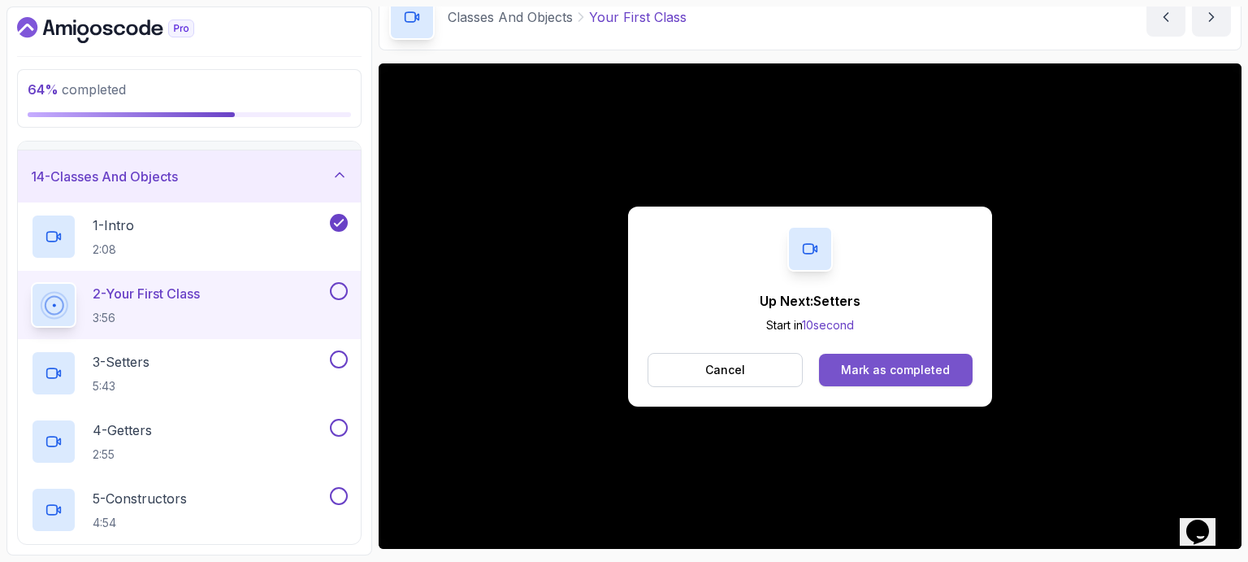
click at [901, 371] on div "Mark as completed" at bounding box center [895, 370] width 109 height 16
